Goal: Information Seeking & Learning: Compare options

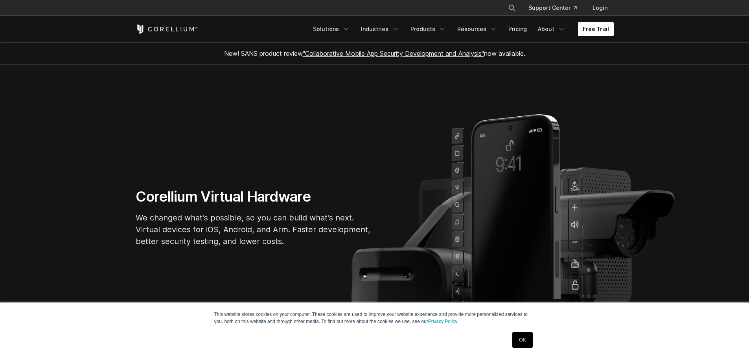
click at [601, 26] on link "Free Trial" at bounding box center [596, 29] width 36 height 14
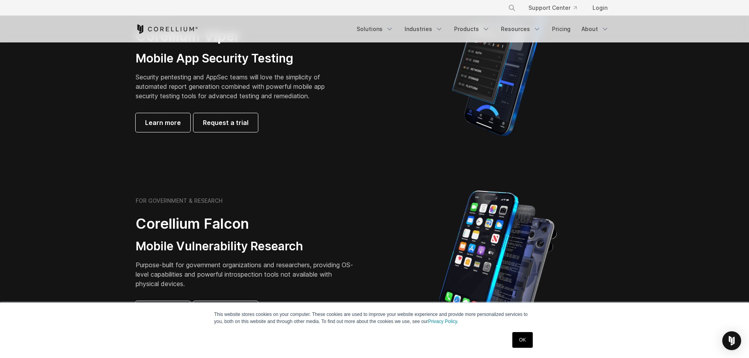
scroll to position [236, 0]
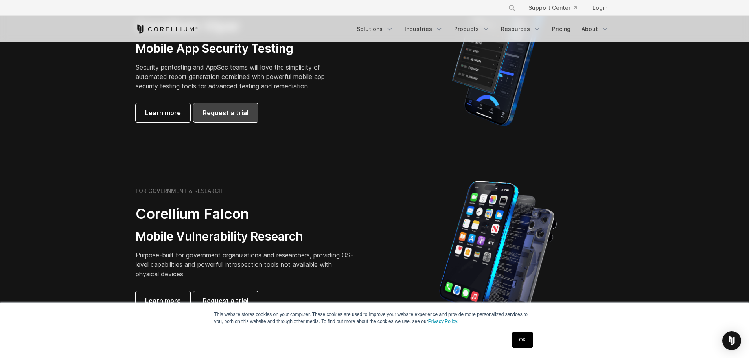
click at [216, 115] on span "Request a trial" at bounding box center [226, 112] width 46 height 9
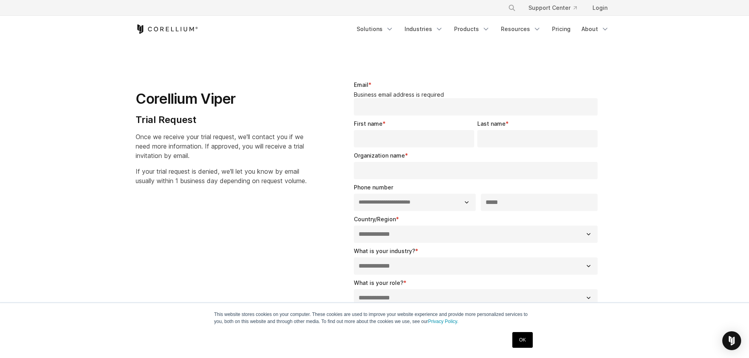
select select "**"
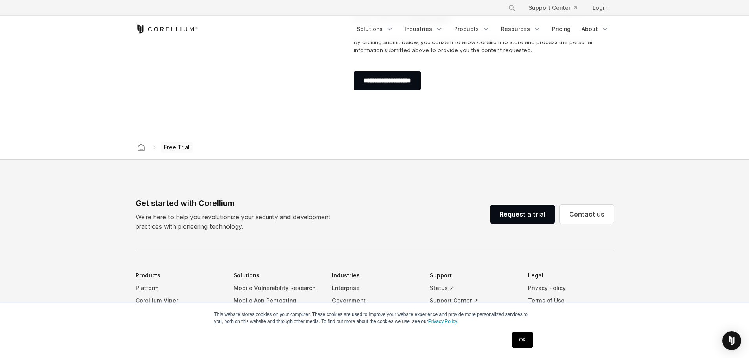
scroll to position [393, 0]
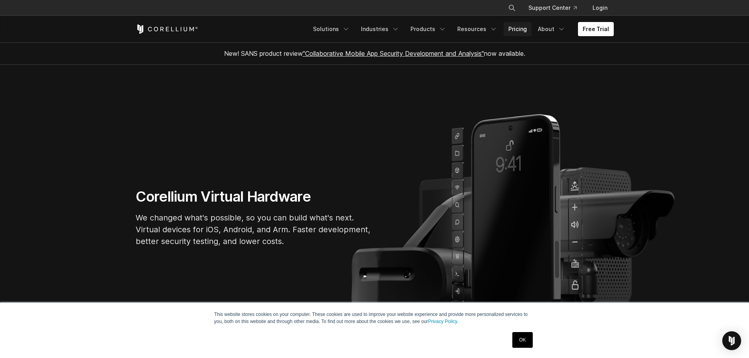
click at [515, 28] on link "Pricing" at bounding box center [518, 29] width 28 height 14
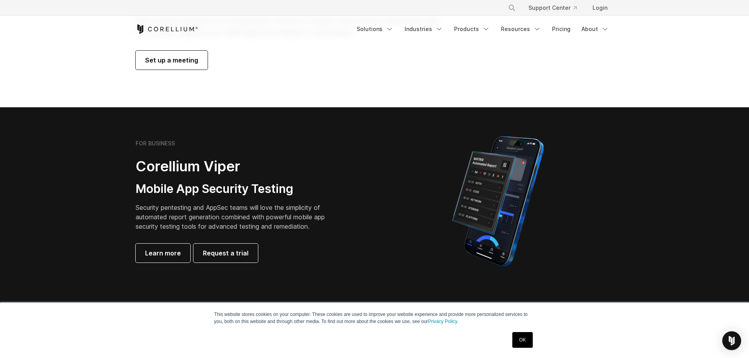
scroll to position [118, 0]
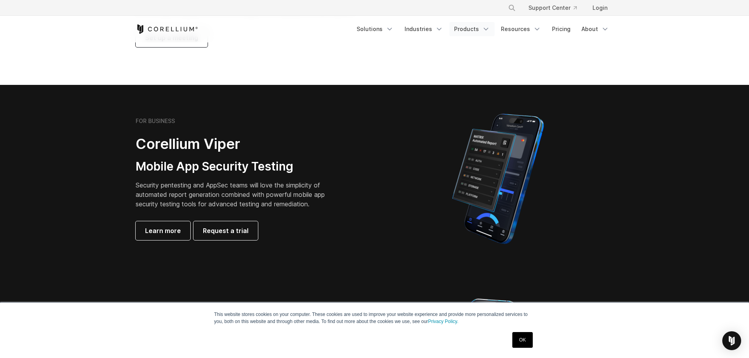
click at [470, 28] on link "Products" at bounding box center [472, 29] width 45 height 14
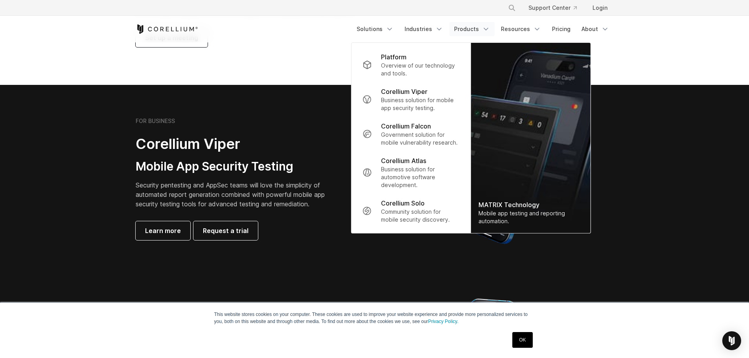
click at [314, 137] on h2 "Corellium Viper" at bounding box center [236, 144] width 201 height 18
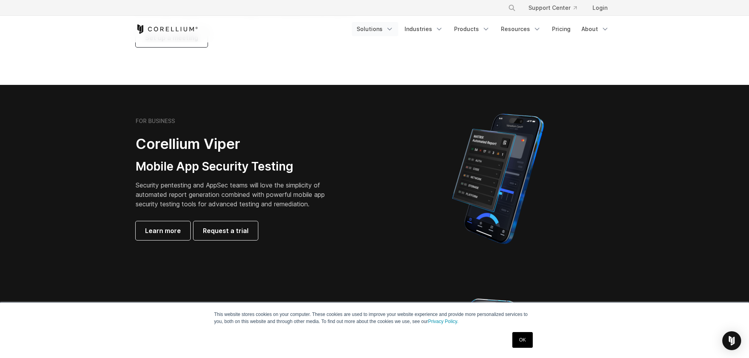
click at [383, 26] on link "Solutions" at bounding box center [375, 29] width 46 height 14
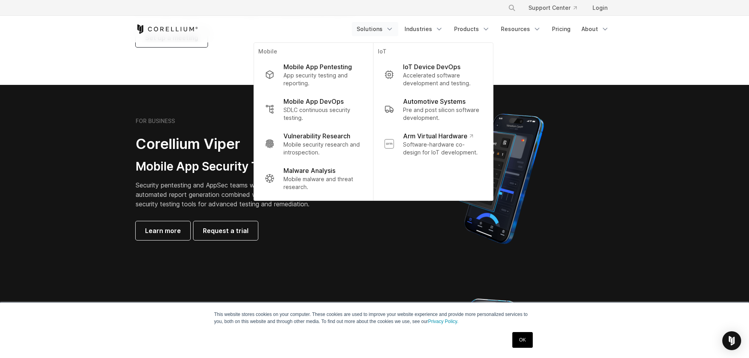
click at [368, 211] on div "FOR BUSINESS Corellium Viper Mobile App Security Testing Security pentesting an…" at bounding box center [251, 179] width 247 height 123
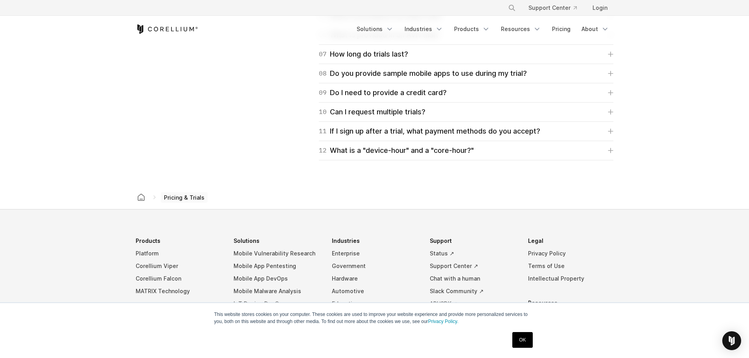
scroll to position [1259, 0]
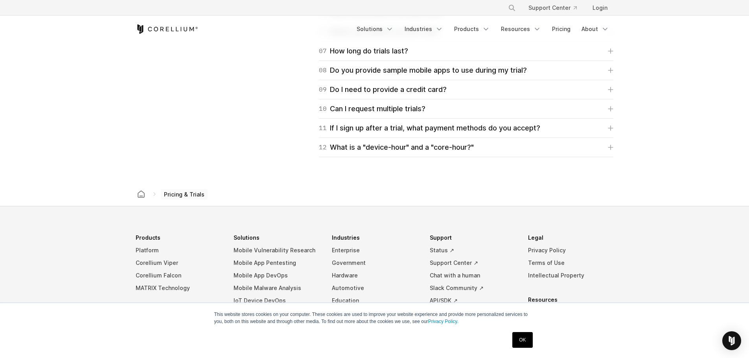
drag, startPoint x: 533, startPoint y: 63, endPoint x: 539, endPoint y: 65, distance: 6.1
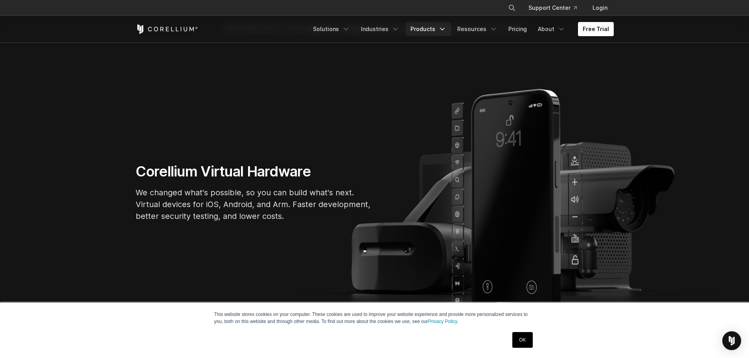
scroll to position [39, 0]
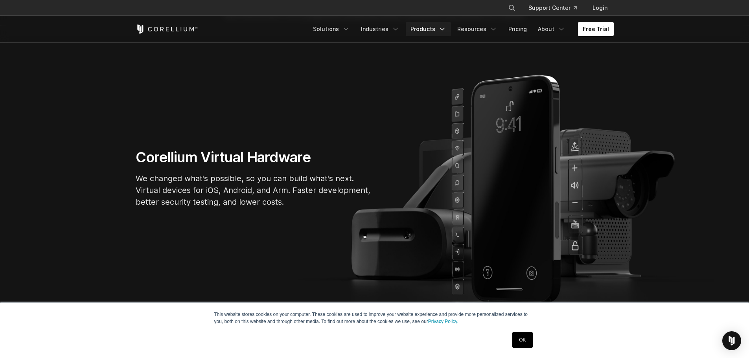
click at [428, 24] on link "Products" at bounding box center [428, 29] width 45 height 14
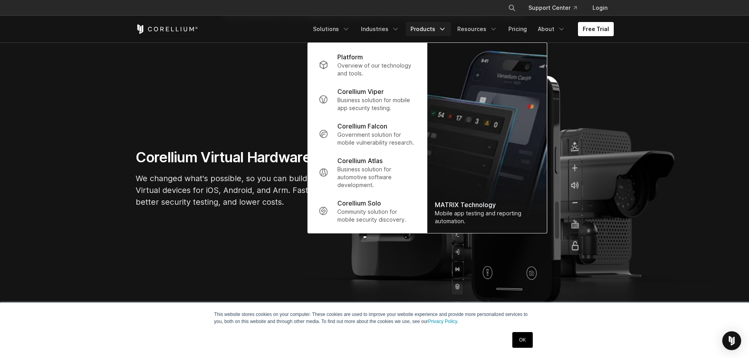
click at [359, 136] on p "Government solution for mobile vulnerability research." at bounding box center [376, 139] width 78 height 16
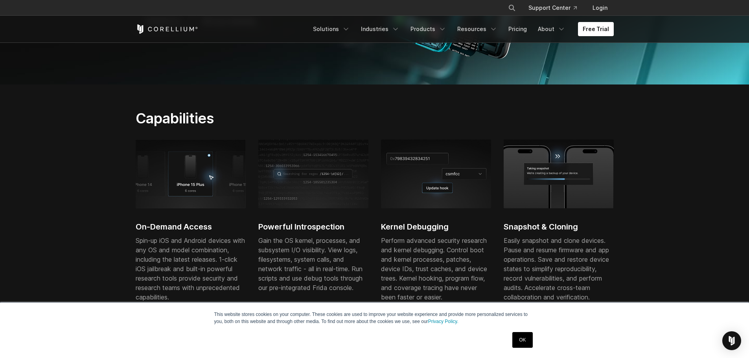
scroll to position [197, 0]
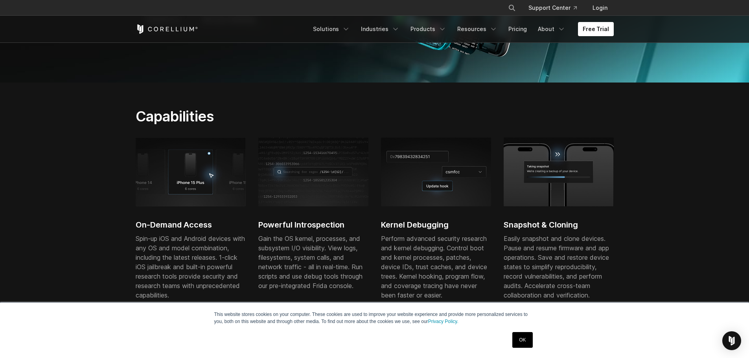
drag, startPoint x: 370, startPoint y: 129, endPoint x: 374, endPoint y: 124, distance: 6.4
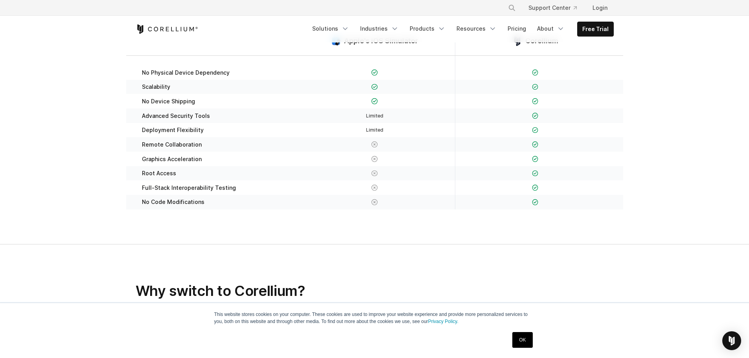
scroll to position [236, 0]
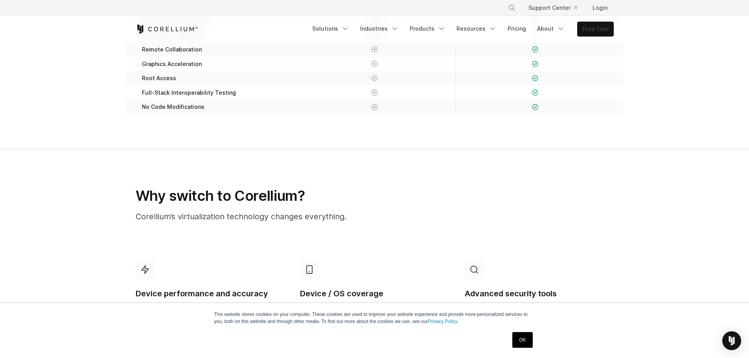
click at [590, 26] on link "Free Trial" at bounding box center [596, 29] width 36 height 14
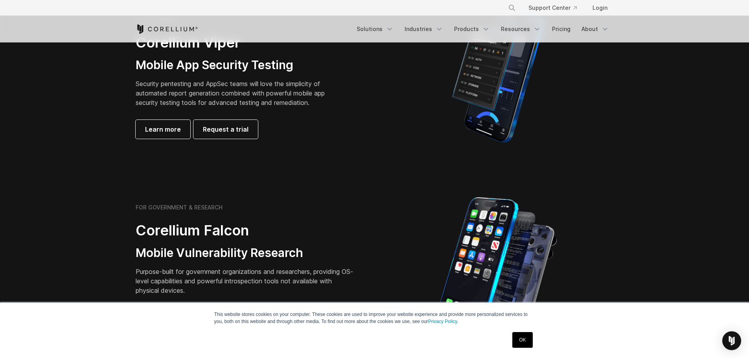
scroll to position [315, 0]
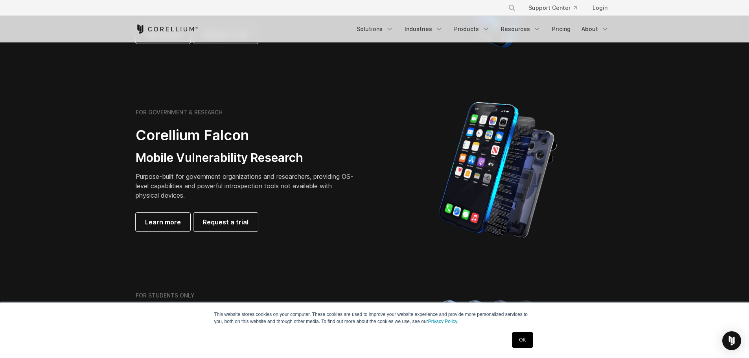
drag, startPoint x: 231, startPoint y: 166, endPoint x: 236, endPoint y: 160, distance: 7.0
drag, startPoint x: 0, startPoint y: 0, endPoint x: 255, endPoint y: 163, distance: 303.0
